Goal: Task Accomplishment & Management: Manage account settings

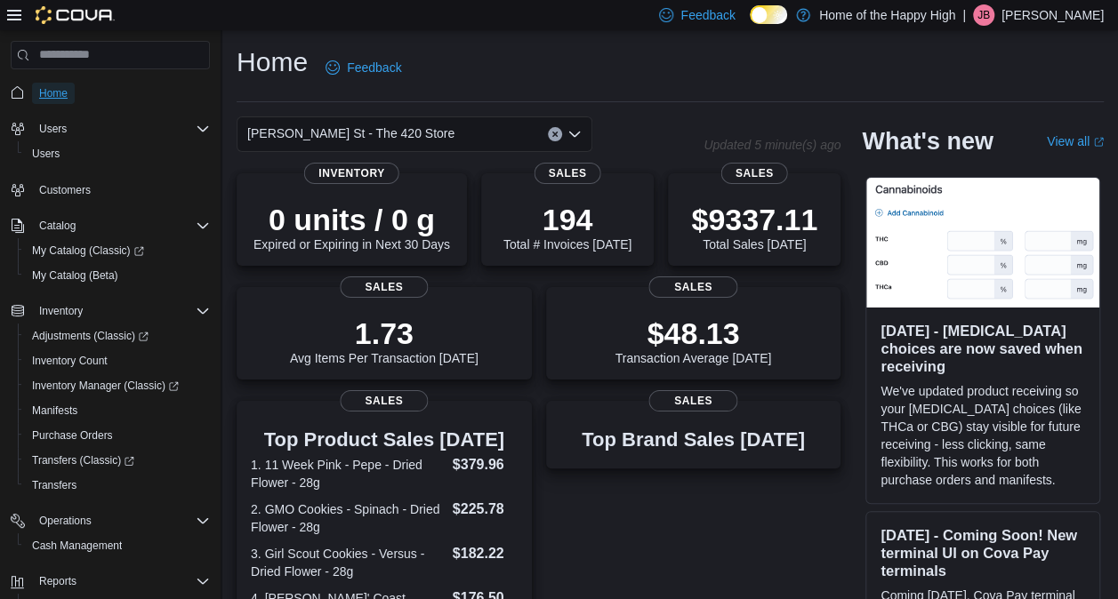
click at [60, 92] on span "Home" at bounding box center [53, 93] width 28 height 14
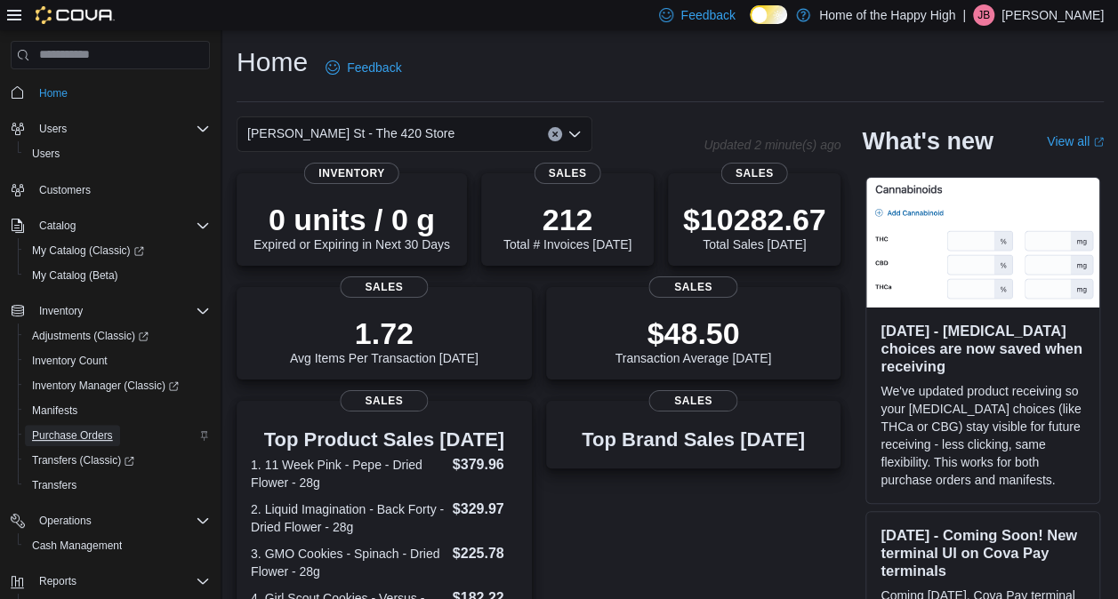
click at [76, 430] on span "Purchase Orders" at bounding box center [72, 436] width 81 height 14
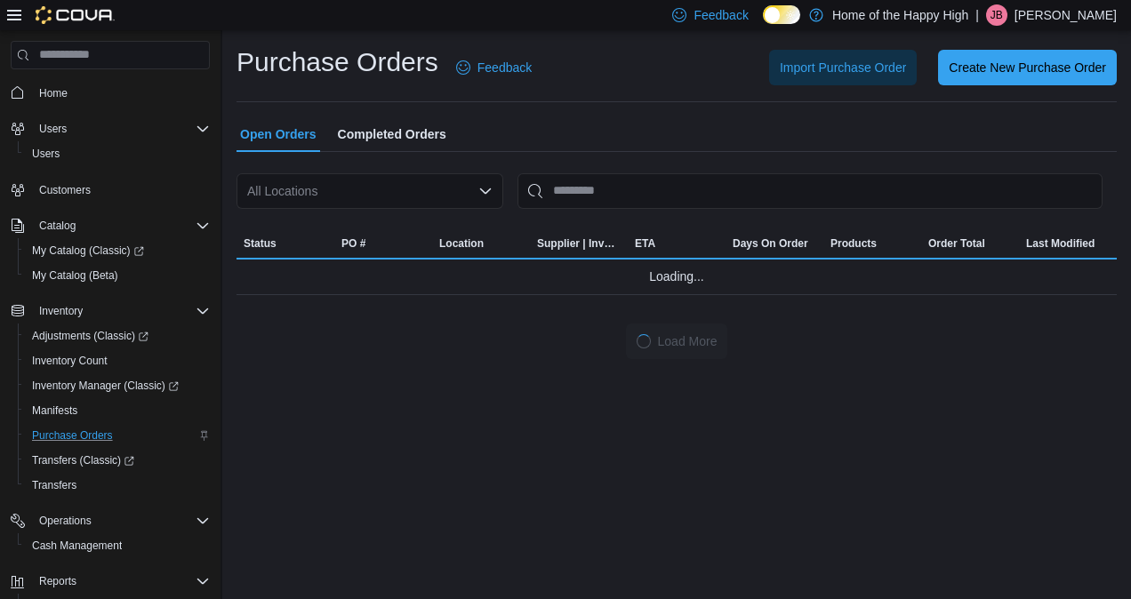
click at [373, 196] on div "All Locations" at bounding box center [370, 191] width 267 height 36
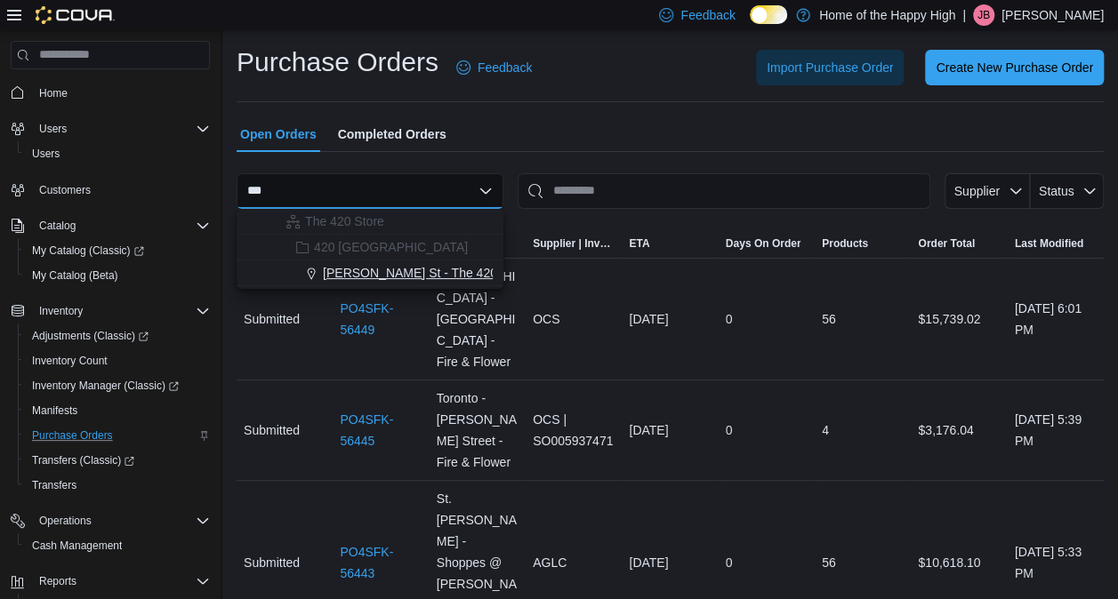
type input "***"
click at [372, 269] on span "[PERSON_NAME] St - The 420 Store" at bounding box center [426, 273] width 207 height 18
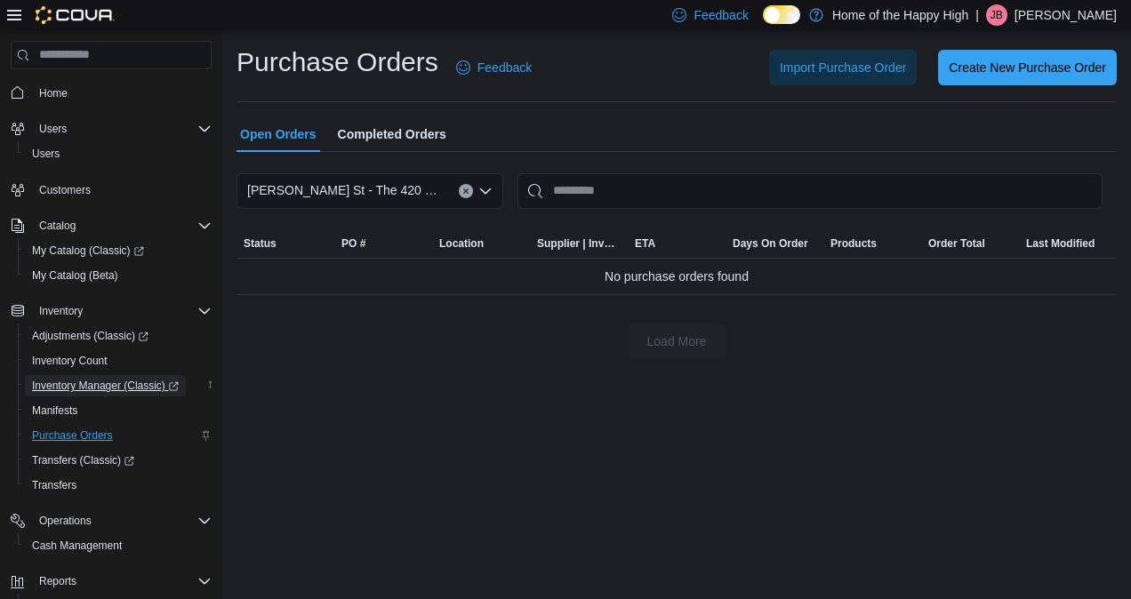
click at [108, 389] on span "Inventory Manager (Classic)" at bounding box center [105, 386] width 147 height 14
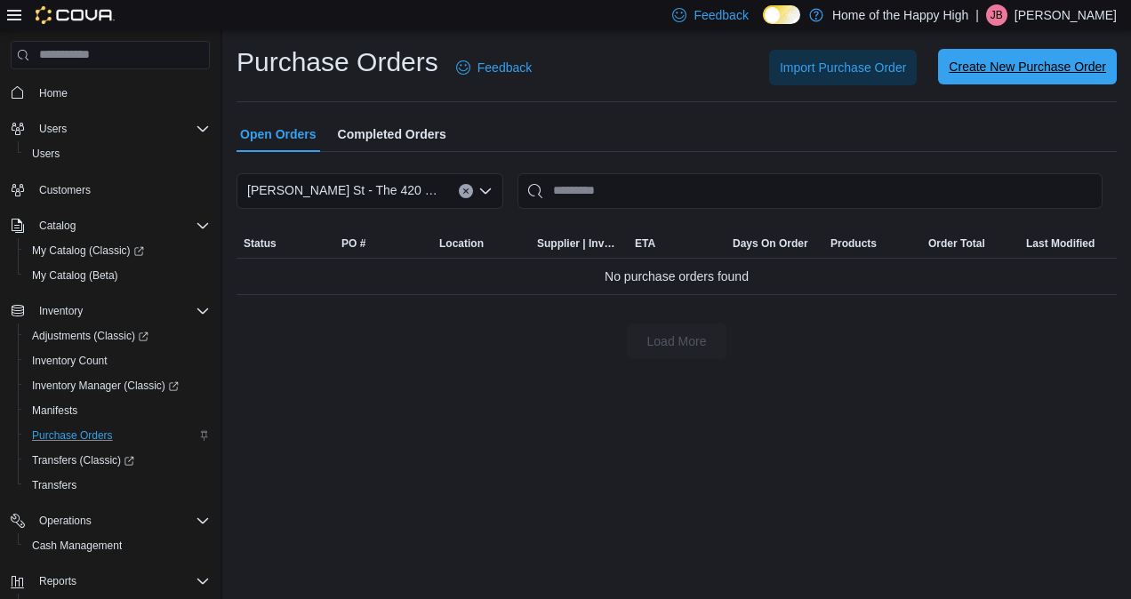
click at [984, 71] on span "Create New Purchase Order" at bounding box center [1027, 67] width 157 height 18
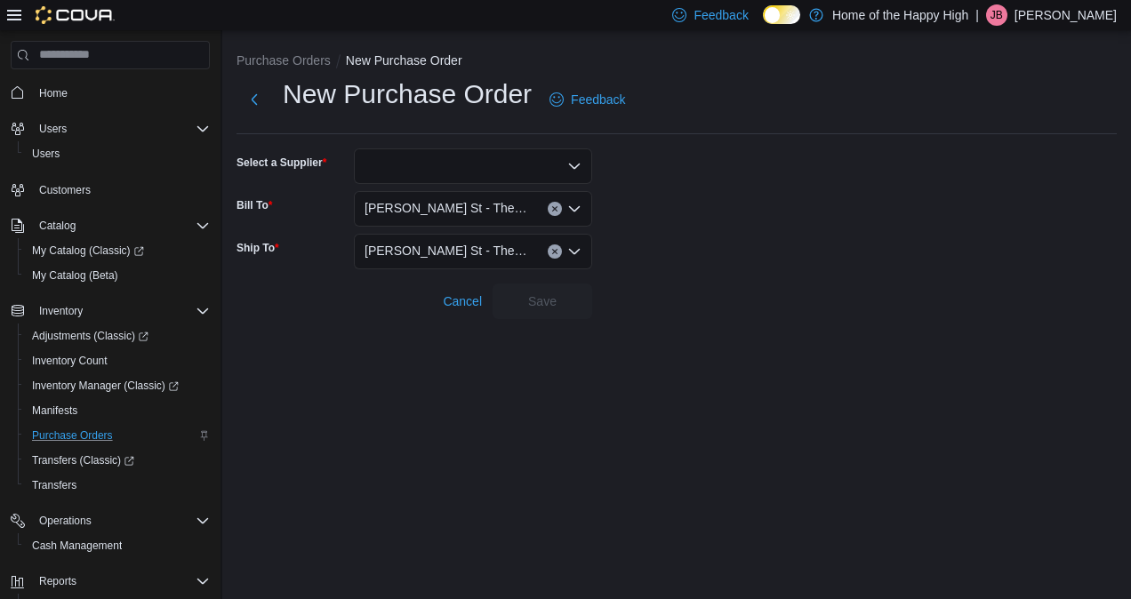
click at [397, 171] on div at bounding box center [473, 167] width 238 height 36
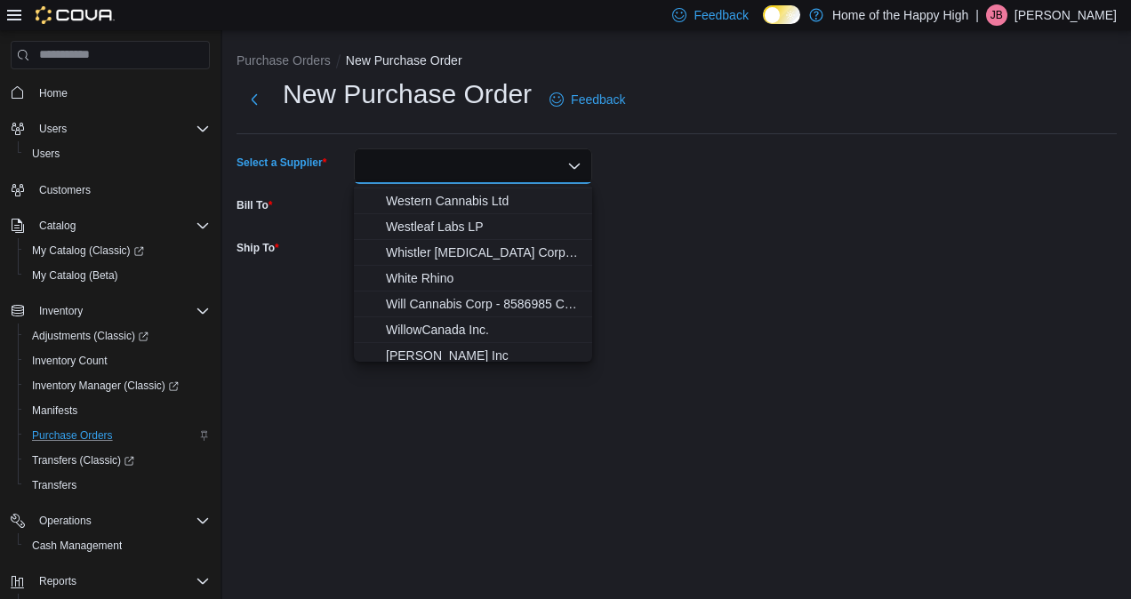
scroll to position [6226, 0]
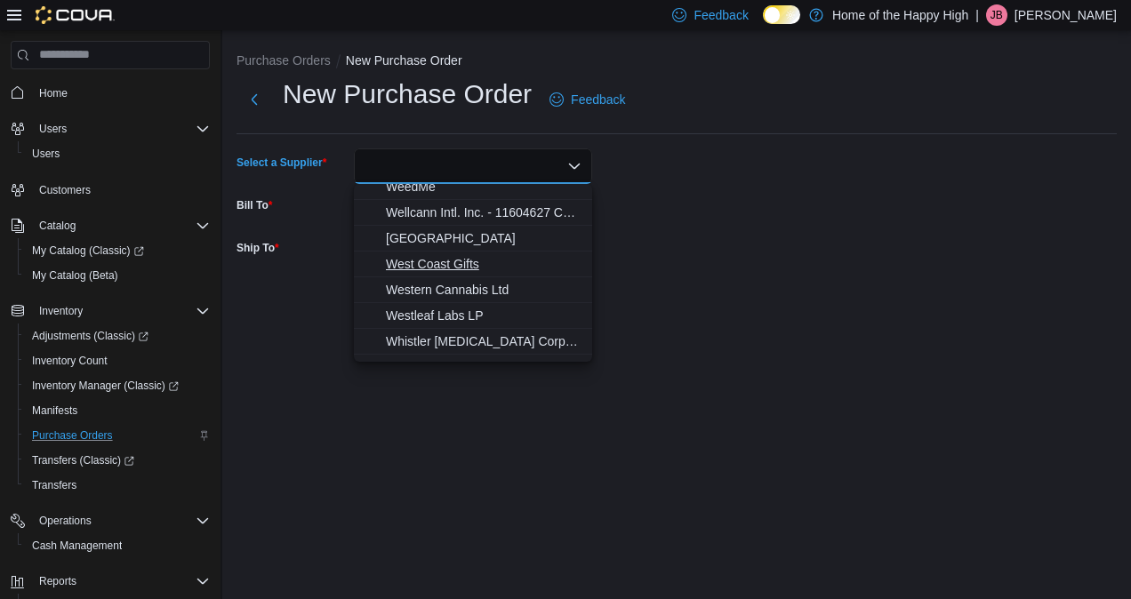
click at [452, 267] on span "West Coast Gifts" at bounding box center [484, 264] width 196 height 18
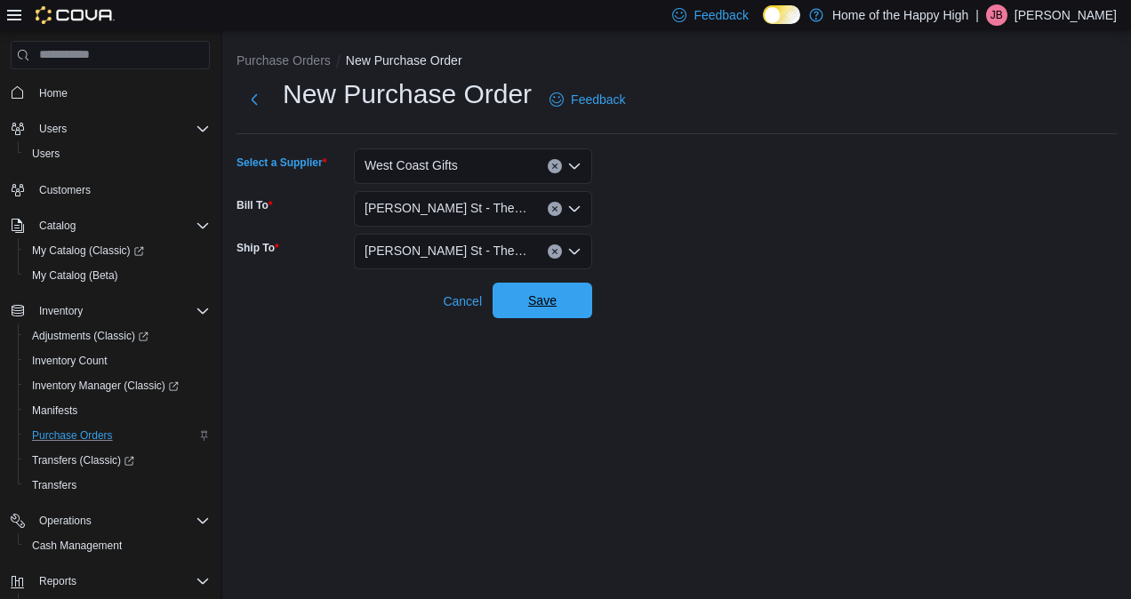
click at [539, 300] on span "Save" at bounding box center [542, 301] width 28 height 18
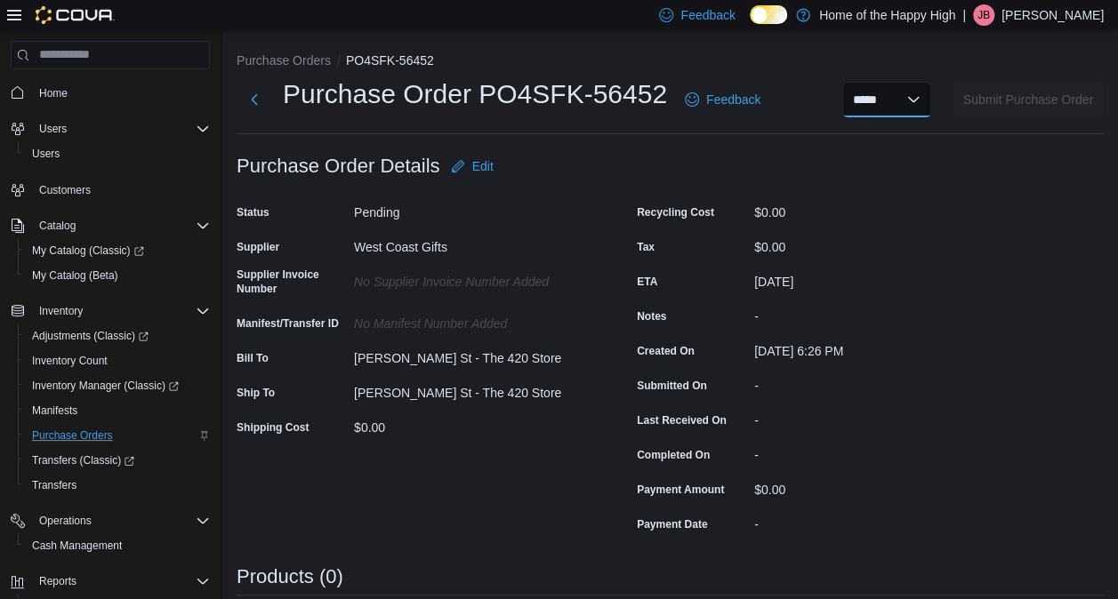
click at [924, 98] on select "**********" at bounding box center [886, 100] width 89 height 36
click at [773, 125] on div "**********" at bounding box center [670, 105] width 867 height 58
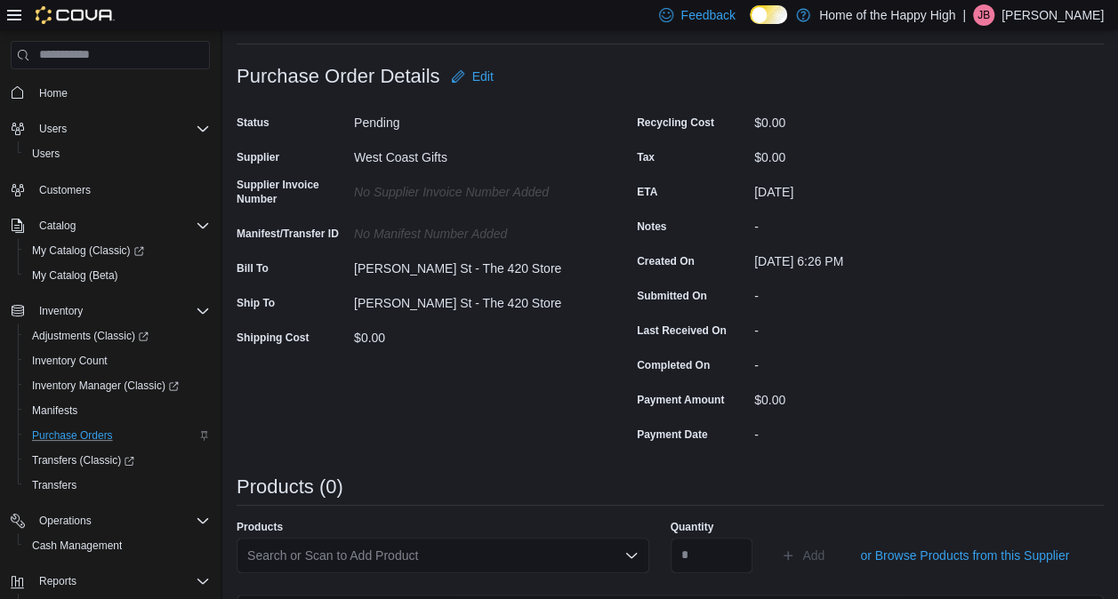
scroll to position [356, 0]
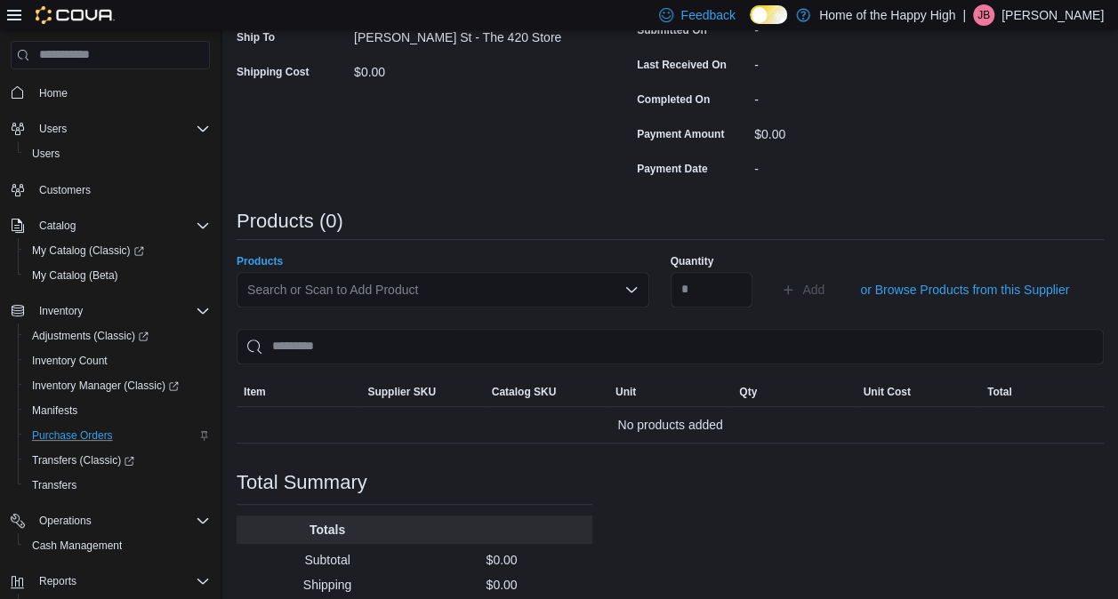
click at [481, 301] on div "Search or Scan to Add Product" at bounding box center [443, 290] width 413 height 36
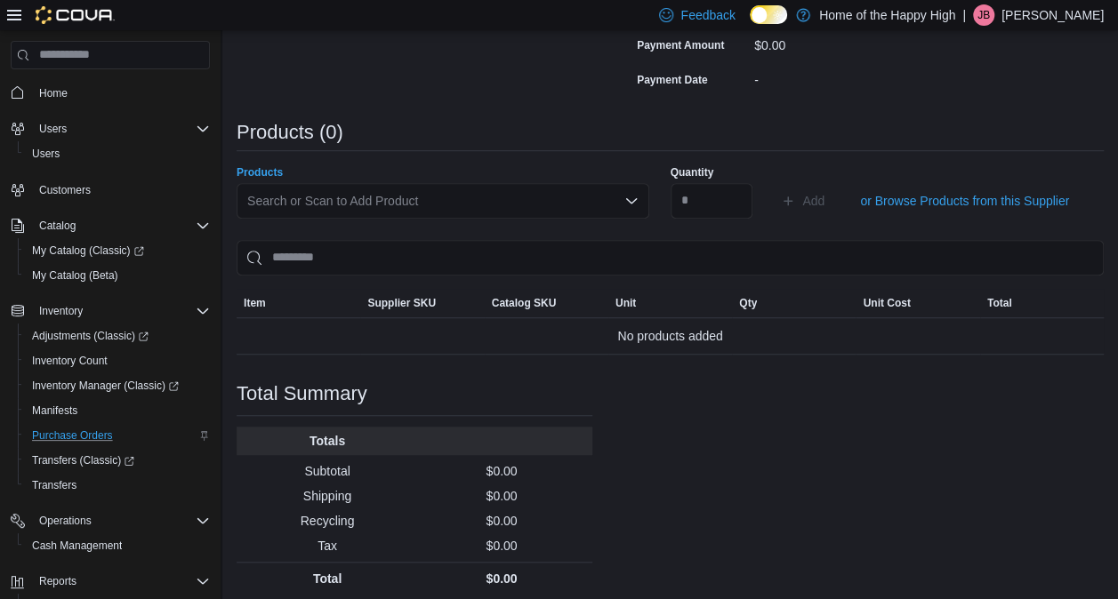
click at [564, 206] on div "Search or Scan to Add Product" at bounding box center [443, 201] width 413 height 36
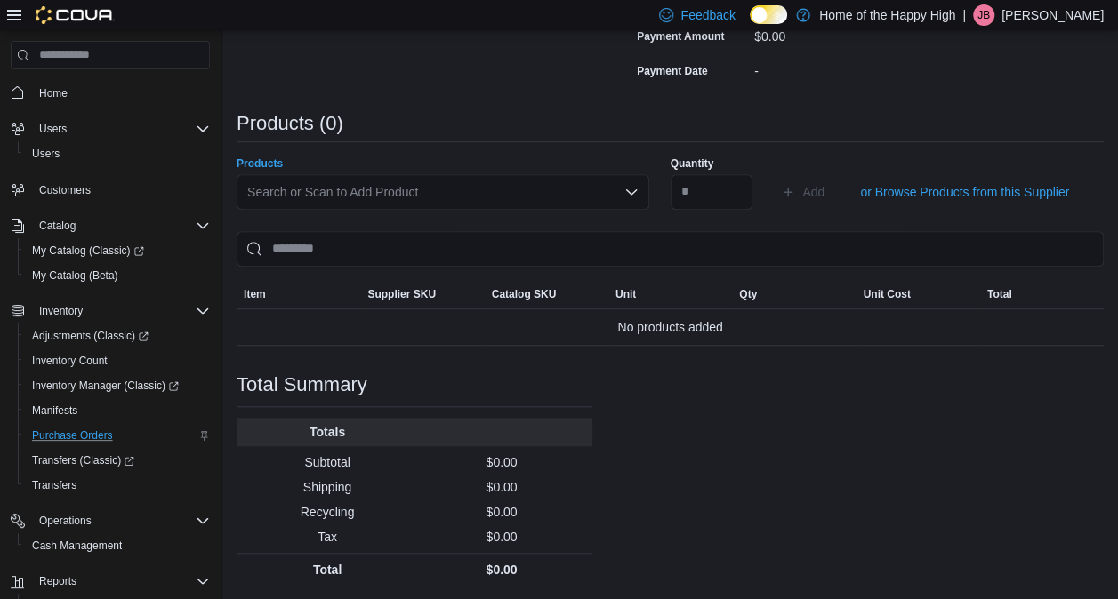
click at [580, 196] on div "Search or Scan to Add Product" at bounding box center [443, 192] width 413 height 36
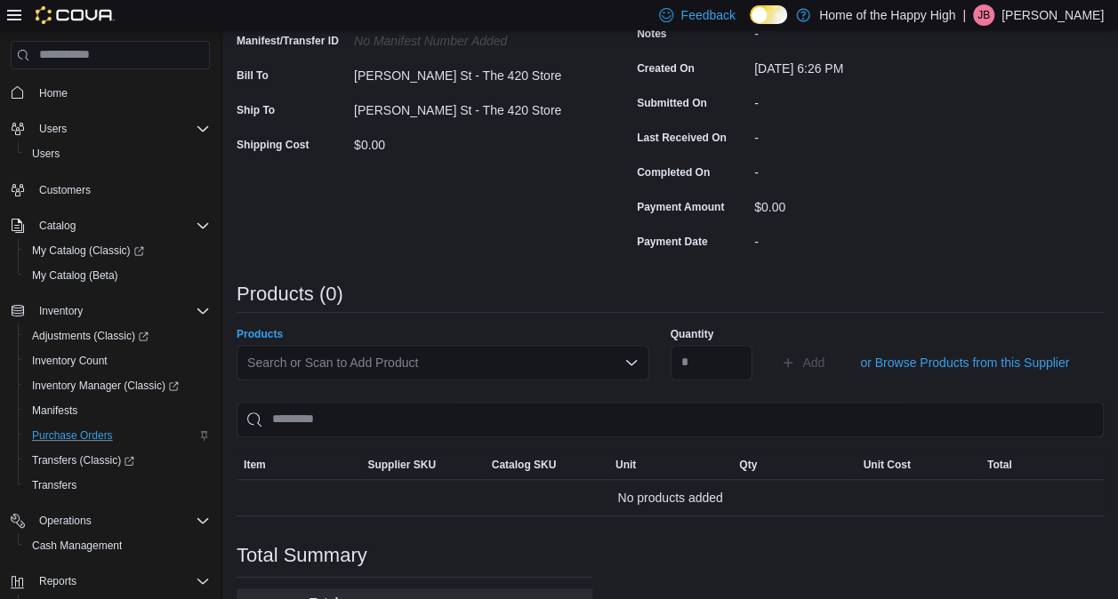
scroll to position [276, 0]
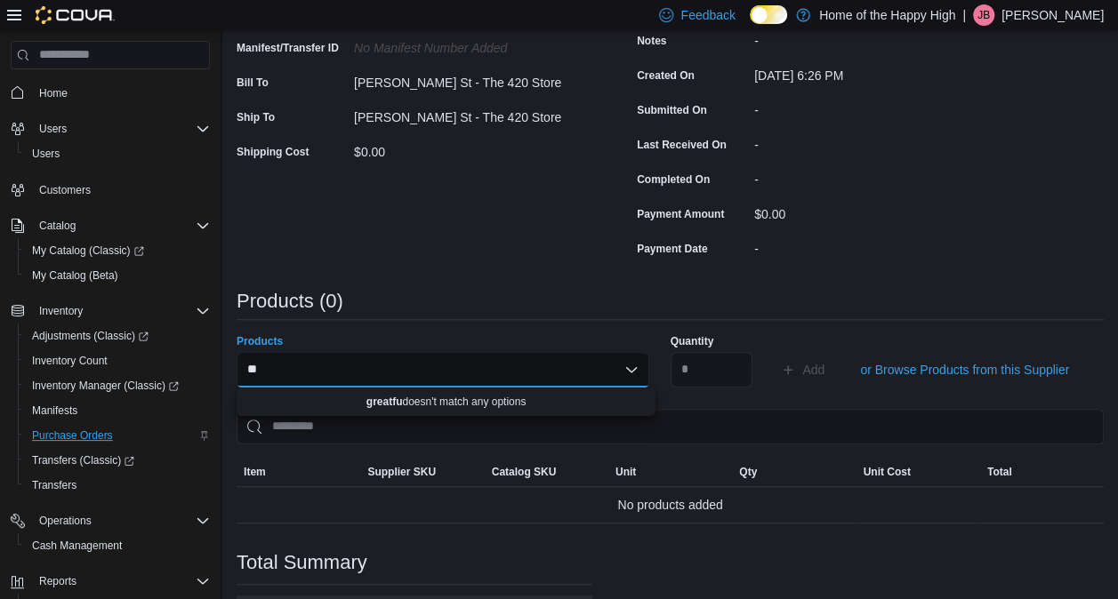
type input "*"
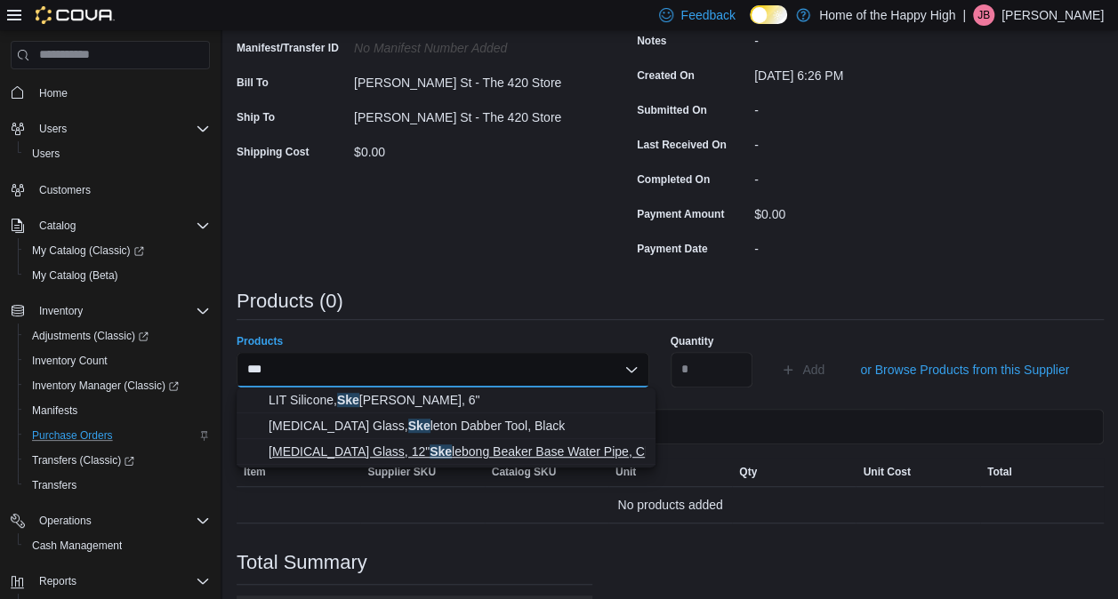
type input "***"
click at [496, 450] on span "[MEDICAL_DATA] Glass, 12" Ske lebong Beaker Base Water Pipe, Clear" at bounding box center [457, 452] width 376 height 18
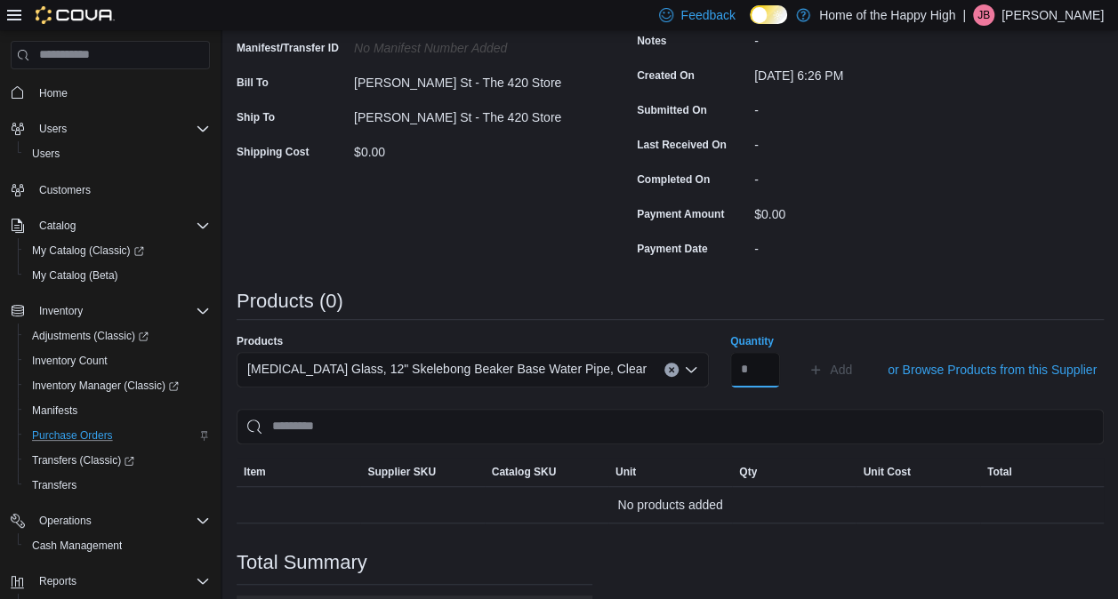
drag, startPoint x: 688, startPoint y: 370, endPoint x: 703, endPoint y: 370, distance: 14.2
click at [730, 370] on input "Quantity" at bounding box center [755, 370] width 50 height 36
type input "*"
click at [830, 373] on span "Add" at bounding box center [841, 370] width 22 height 18
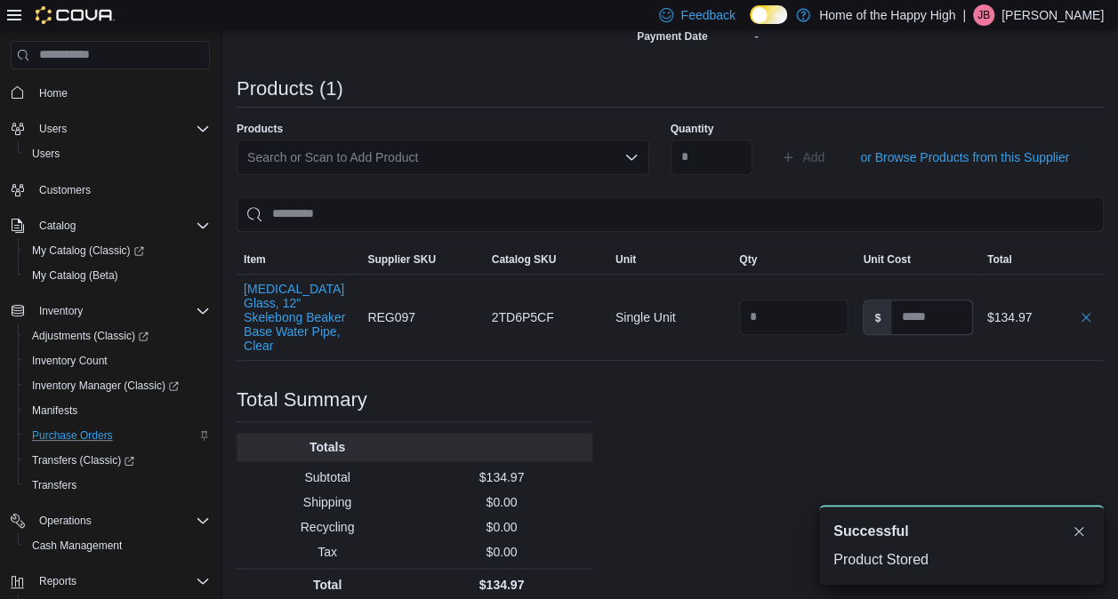
scroll to position [489, 0]
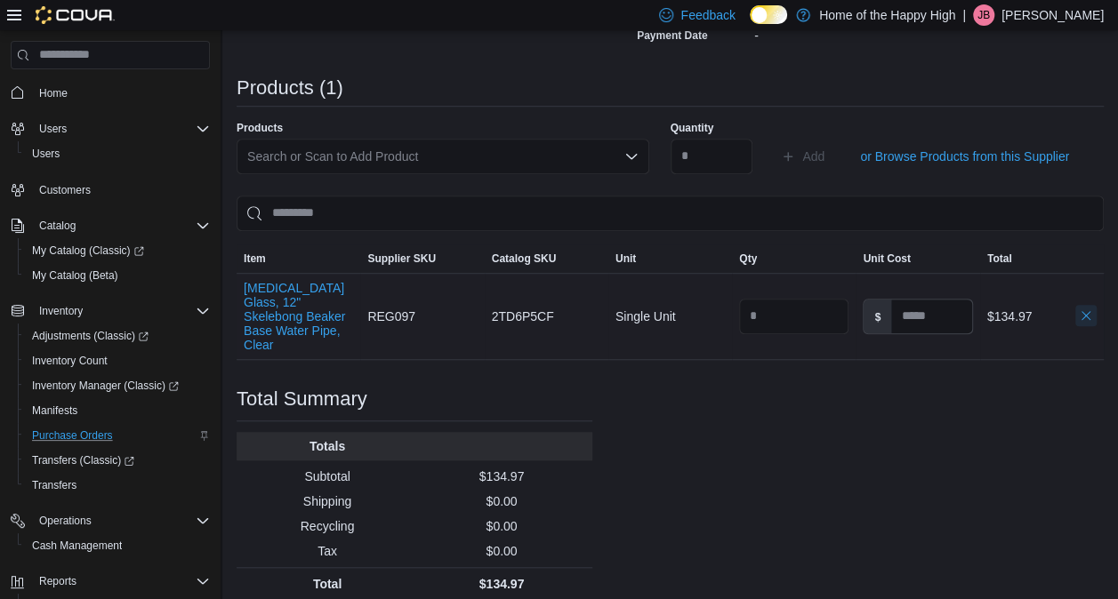
click at [1097, 308] on button "button" at bounding box center [1085, 315] width 21 height 21
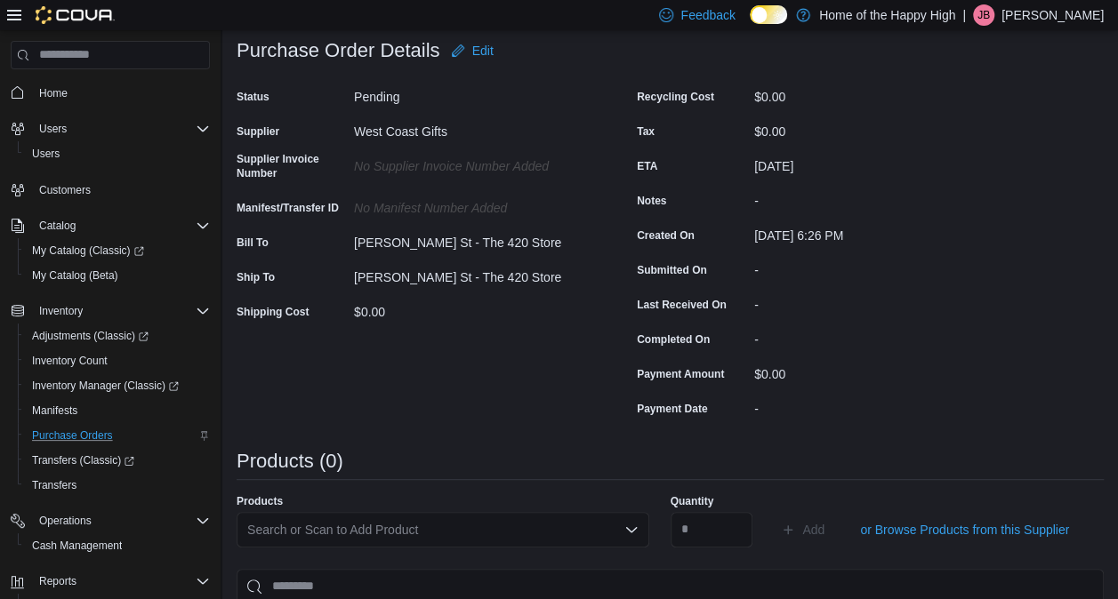
scroll to position [0, 0]
